Goal: Task Accomplishment & Management: Manage account settings

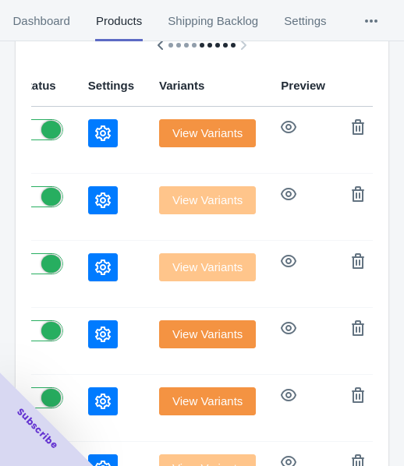
scroll to position [234, 0]
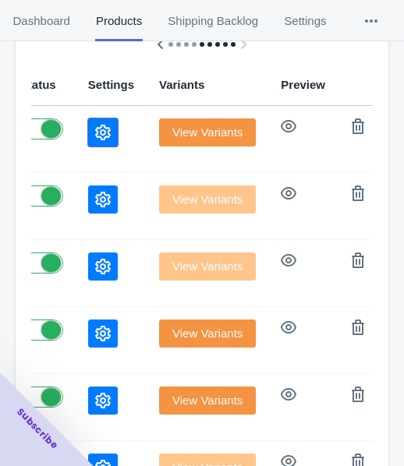
click at [95, 130] on icon "button" at bounding box center [103, 133] width 16 height 16
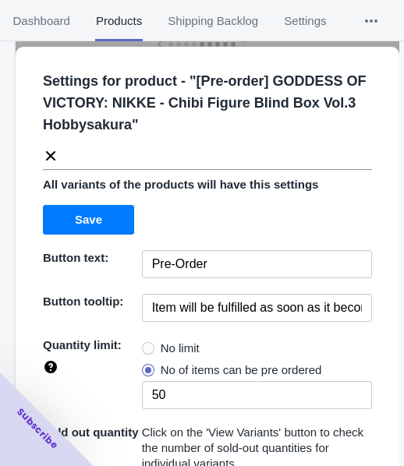
click at [172, 352] on span "No limit" at bounding box center [180, 349] width 39 height 16
click at [147, 345] on input "No limit" at bounding box center [146, 344] width 1 height 1
radio input "true"
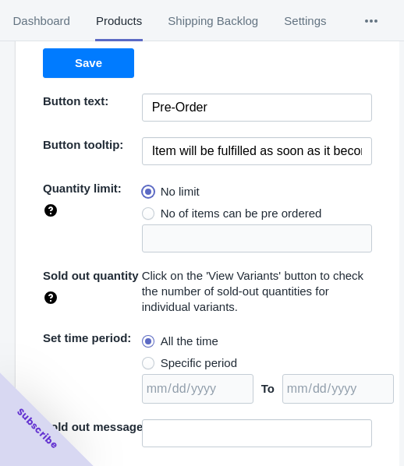
scroll to position [235, 0]
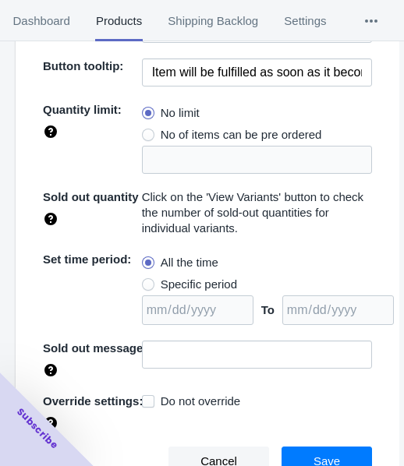
click at [191, 279] on span "Specific period" at bounding box center [199, 285] width 76 height 16
click at [147, 281] on input "Specific period" at bounding box center [146, 281] width 1 height 1
radio input "true"
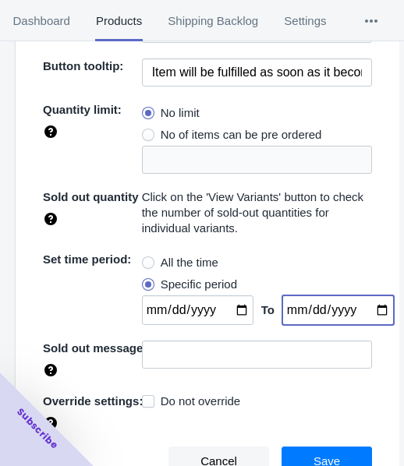
click at [365, 312] on input "date" at bounding box center [337, 310] width 111 height 30
type input "[DATE]"
click at [235, 312] on input "date" at bounding box center [197, 310] width 111 height 30
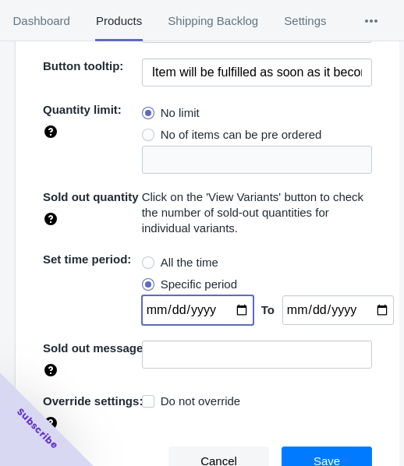
type input "[DATE]"
click at [299, 451] on button "Save" at bounding box center [326, 462] width 90 height 30
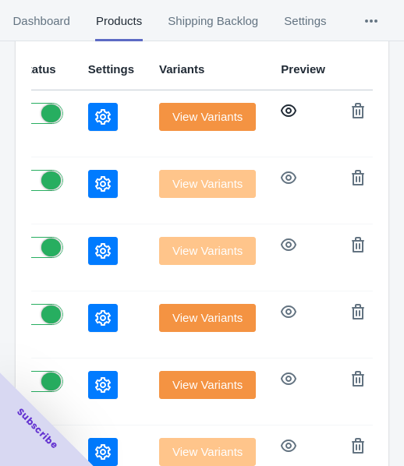
scroll to position [96, 0]
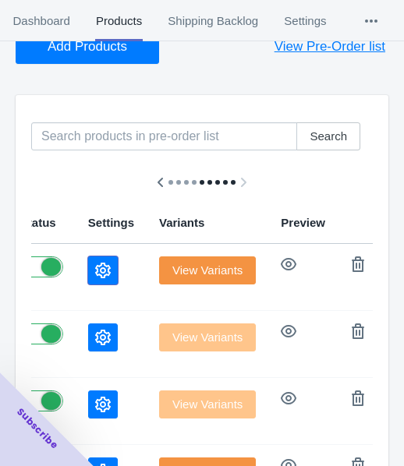
click at [95, 265] on icon "button" at bounding box center [103, 271] width 16 height 16
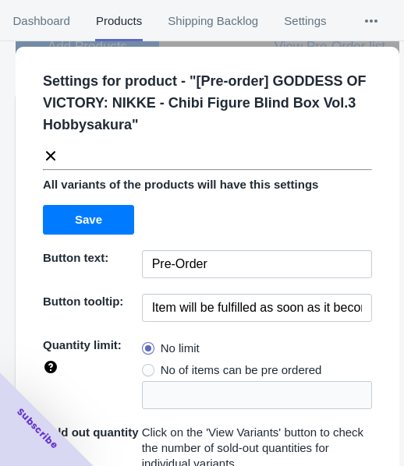
click at [48, 154] on icon at bounding box center [51, 156] width 16 height 16
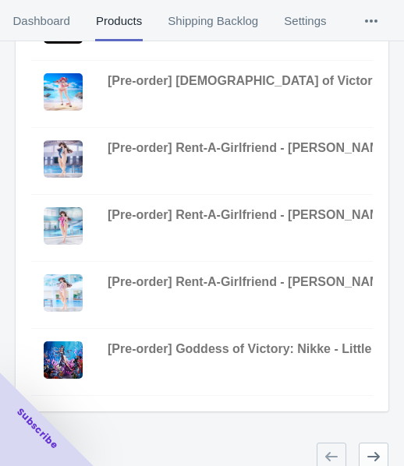
scroll to position [641, 0]
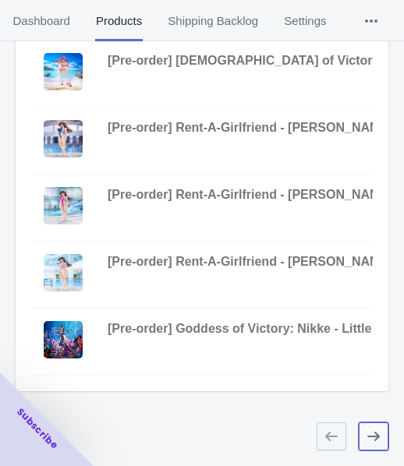
click at [376, 436] on icon "button" at bounding box center [373, 436] width 12 height 9
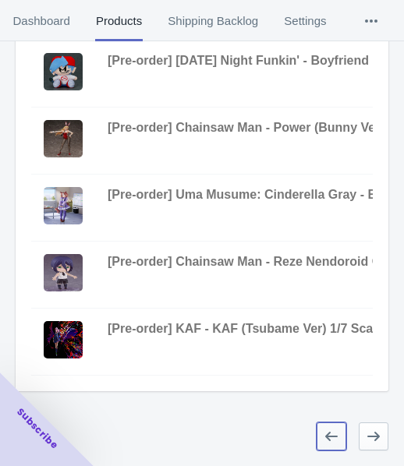
click at [326, 444] on button "button" at bounding box center [331, 436] width 30 height 28
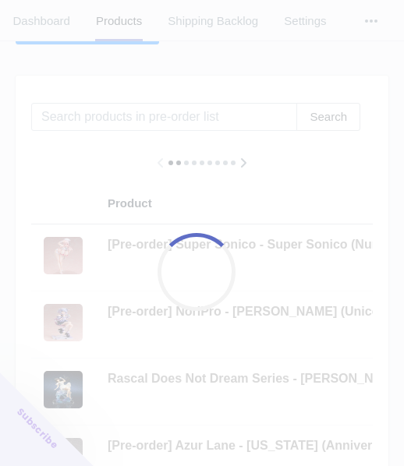
scroll to position [0, 0]
